Goal: Transaction & Acquisition: Purchase product/service

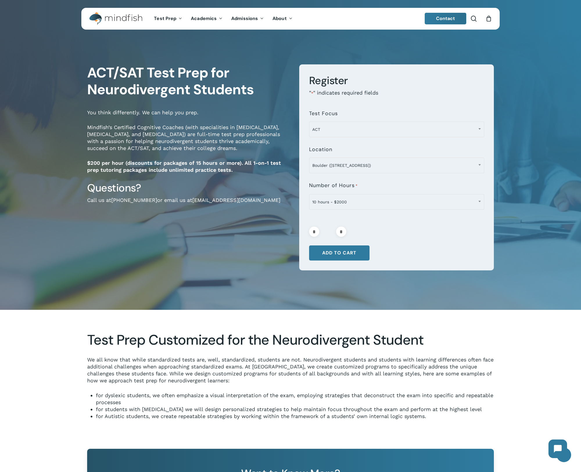
click at [487, 19] on icon "Cart" at bounding box center [488, 19] width 6 height 6
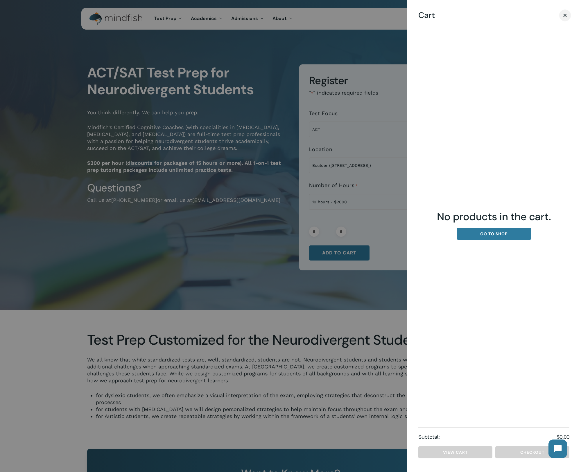
click at [563, 17] on span "Cart" at bounding box center [565, 15] width 6 height 4
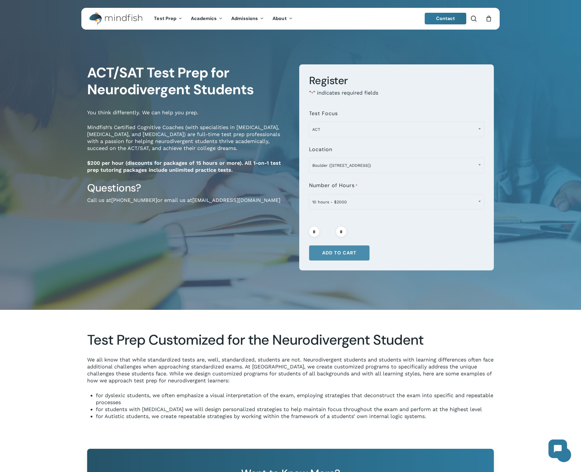
click at [339, 253] on button "Add to cart" at bounding box center [339, 253] width 60 height 15
click at [492, 19] on div "0" at bounding box center [491, 17] width 6 height 6
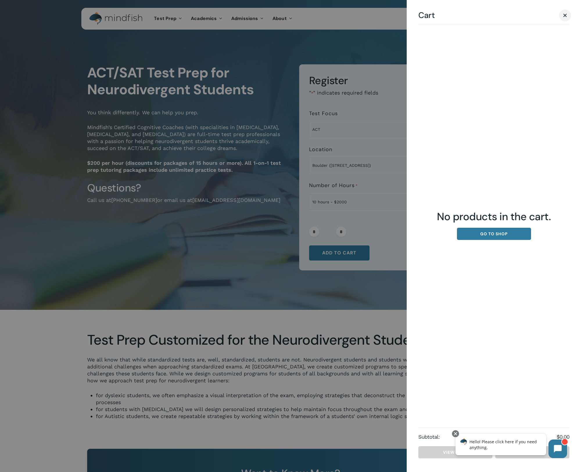
click at [563, 17] on link "Close Cart" at bounding box center [564, 15] width 9 height 7
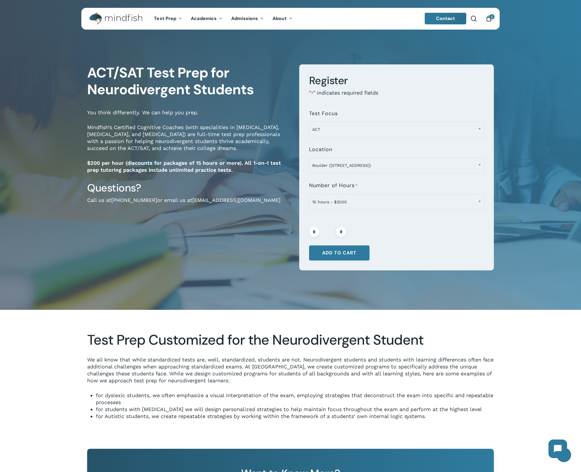
click at [491, 17] on span "1" at bounding box center [491, 16] width 5 height 5
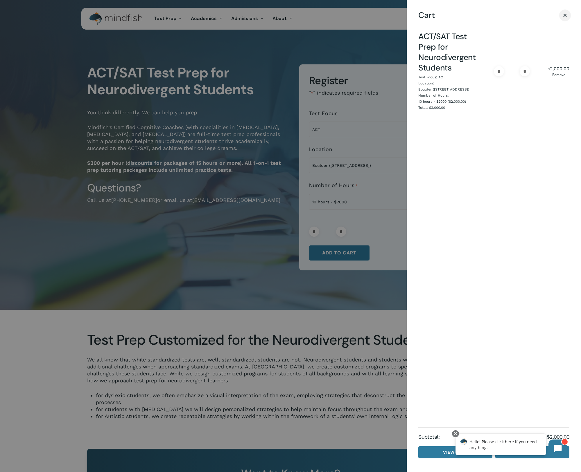
click at [563, 16] on span "Cart" at bounding box center [564, 15] width 3 height 3
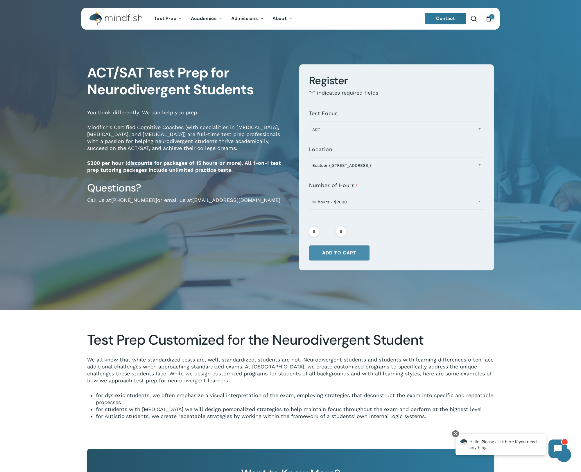
click at [340, 257] on button "Add to cart" at bounding box center [339, 253] width 60 height 15
click at [488, 18] on div "1" at bounding box center [491, 17] width 6 height 6
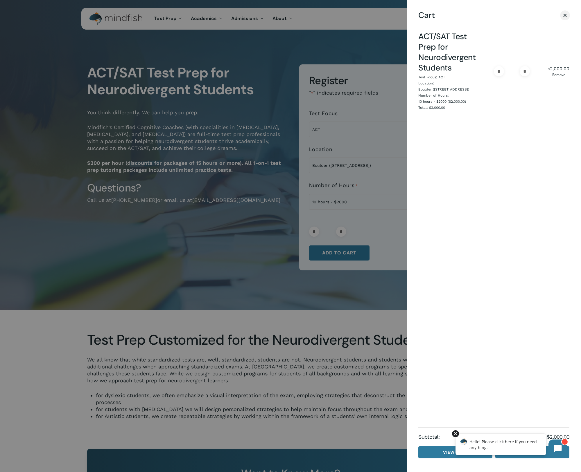
click at [457, 433] on div at bounding box center [455, 434] width 7 height 7
click at [509, 452] on link "Checkout" at bounding box center [532, 452] width 74 height 12
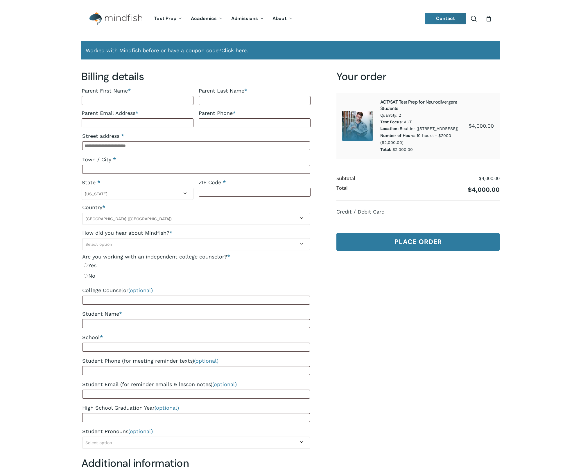
select select "**"
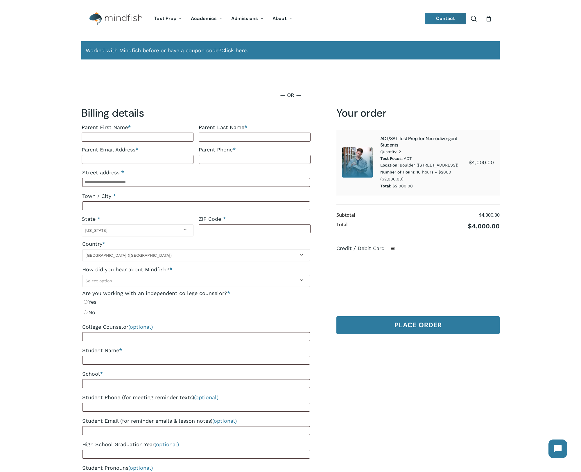
click at [420, 127] on div "Your order ACT/SAT Test Prep for Neurodivergent Students Quantity: 2 Test Focus…" at bounding box center [417, 224] width 163 height 235
